Goal: Information Seeking & Learning: Check status

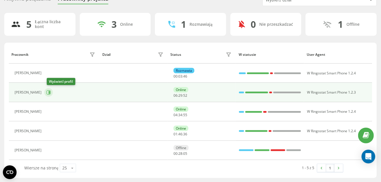
click at [50, 92] on icon at bounding box center [49, 92] width 1 height 3
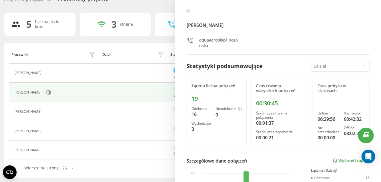
click at [188, 11] on icon at bounding box center [188, 11] width 4 height 4
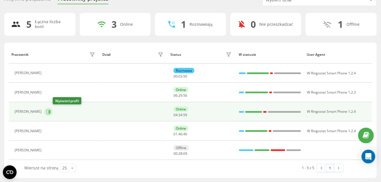
click at [50, 111] on icon at bounding box center [49, 111] width 1 height 3
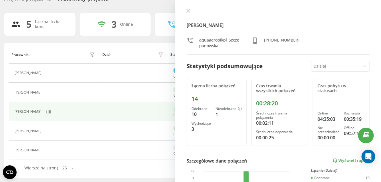
click at [188, 13] on button at bounding box center [188, 11] width 7 height 5
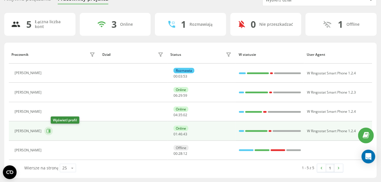
click at [50, 130] on icon at bounding box center [49, 130] width 1 height 3
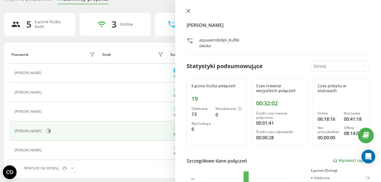
click at [190, 9] on icon at bounding box center [188, 11] width 4 height 4
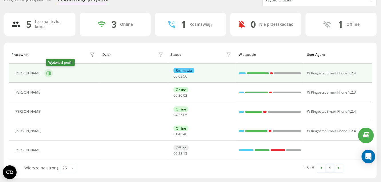
click at [50, 72] on icon at bounding box center [49, 73] width 1 height 3
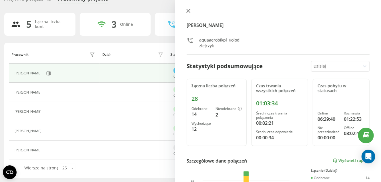
click at [189, 9] on icon at bounding box center [188, 11] width 4 height 4
